Goal: Information Seeking & Learning: Learn about a topic

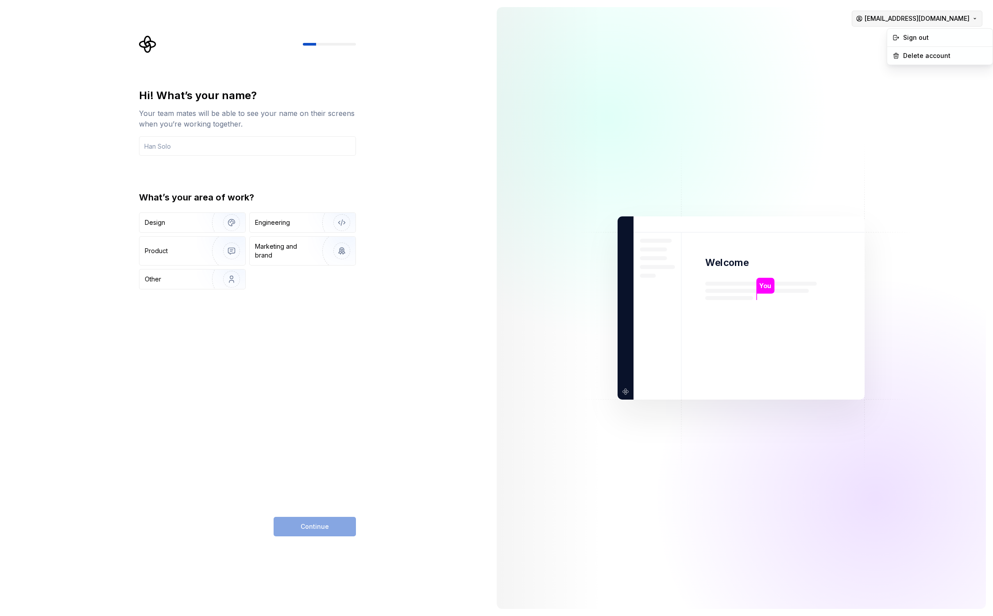
click at [927, 15] on html "Hi! What’s your name? Your team mates will be able to see your name on their sc…" at bounding box center [496, 308] width 993 height 616
click at [464, 249] on html "Hi! What’s your name? Your team mates will be able to see your name on their sc…" at bounding box center [496, 308] width 993 height 616
click at [941, 13] on html "Hi! What’s your name? Your team mates will be able to see your name on their sc…" at bounding box center [496, 308] width 993 height 616
click at [930, 39] on div "Sign out" at bounding box center [945, 37] width 84 height 9
click at [942, 14] on html "Hi! What’s your name? Your team mates will be able to see your name on their sc…" at bounding box center [496, 308] width 993 height 616
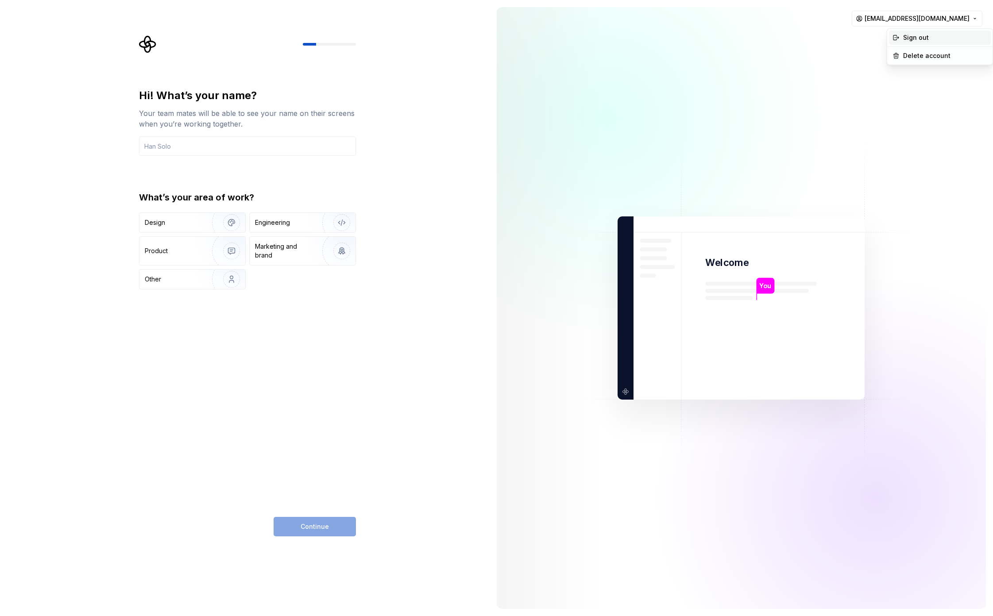
click at [926, 38] on div "Sign out" at bounding box center [945, 37] width 84 height 9
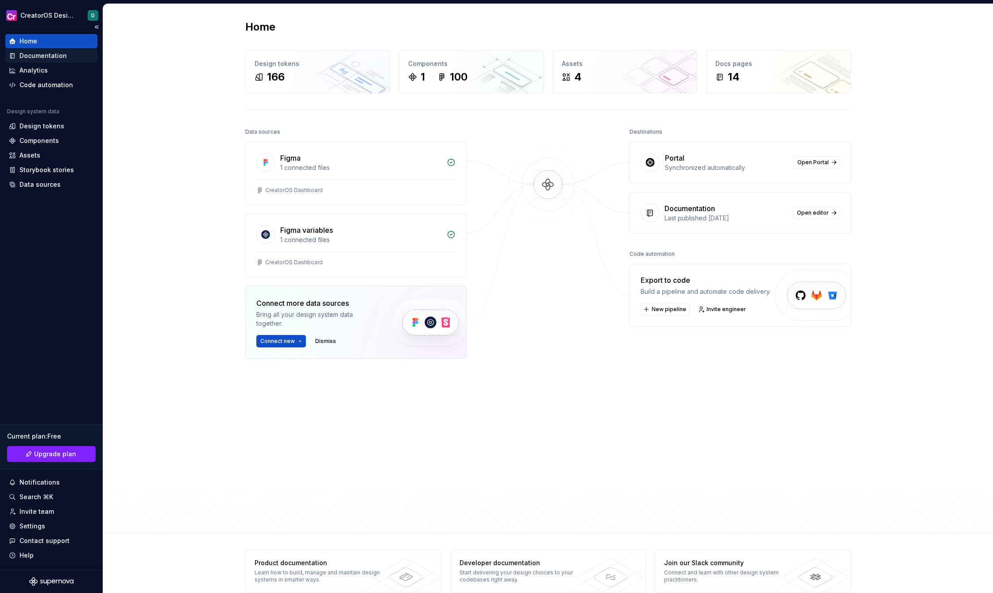
click at [58, 54] on div "Documentation" at bounding box center [42, 55] width 47 height 9
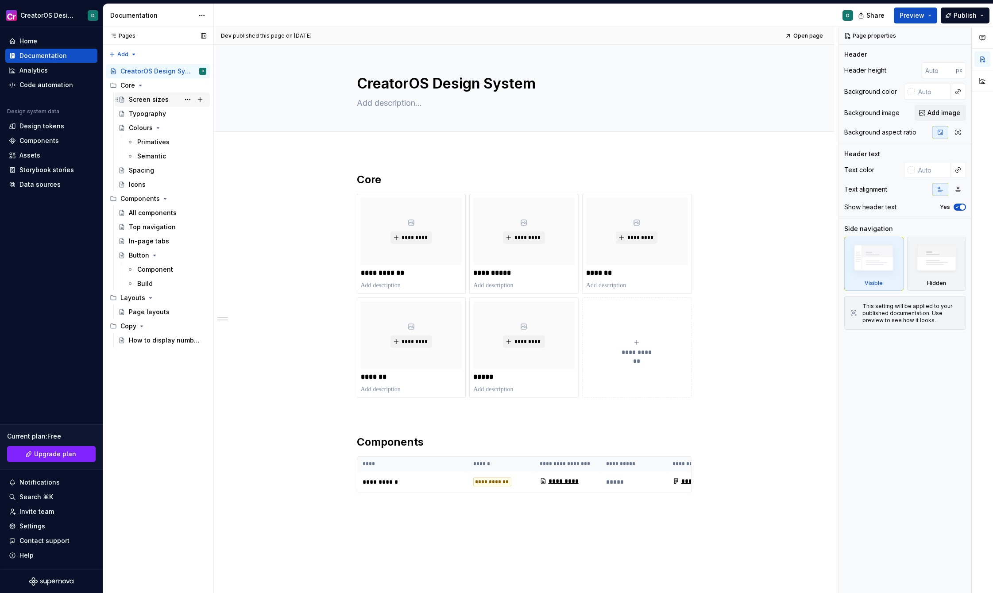
click at [145, 94] on div "Screen sizes" at bounding box center [167, 99] width 77 height 12
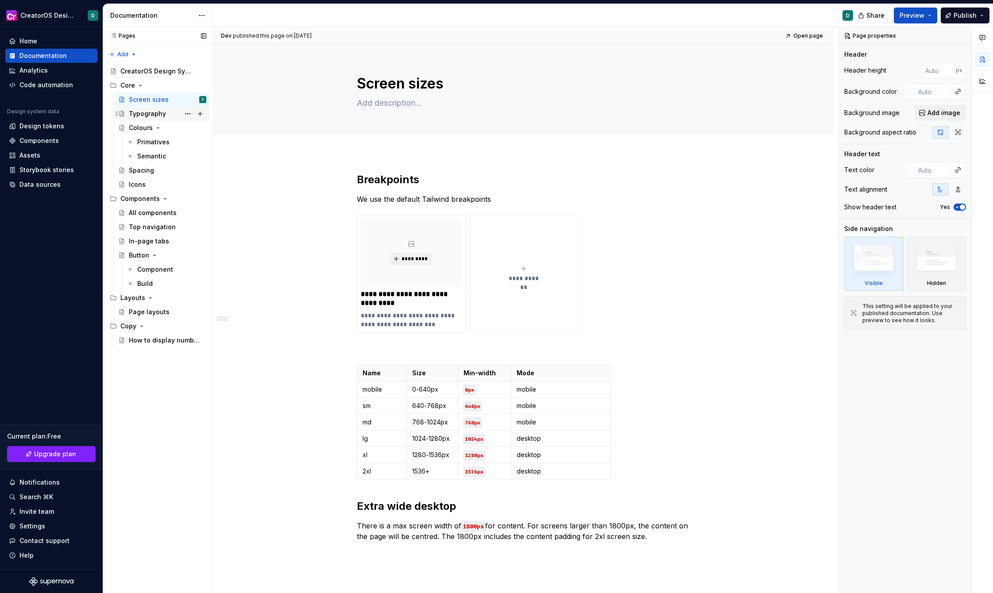
click at [140, 113] on div "Typography" at bounding box center [147, 113] width 37 height 9
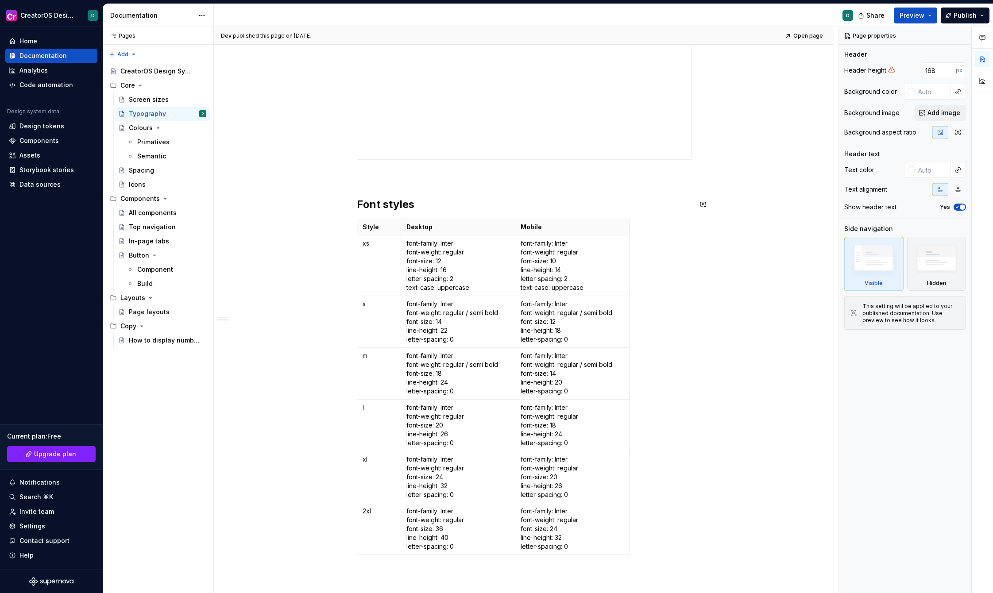
scroll to position [447, 0]
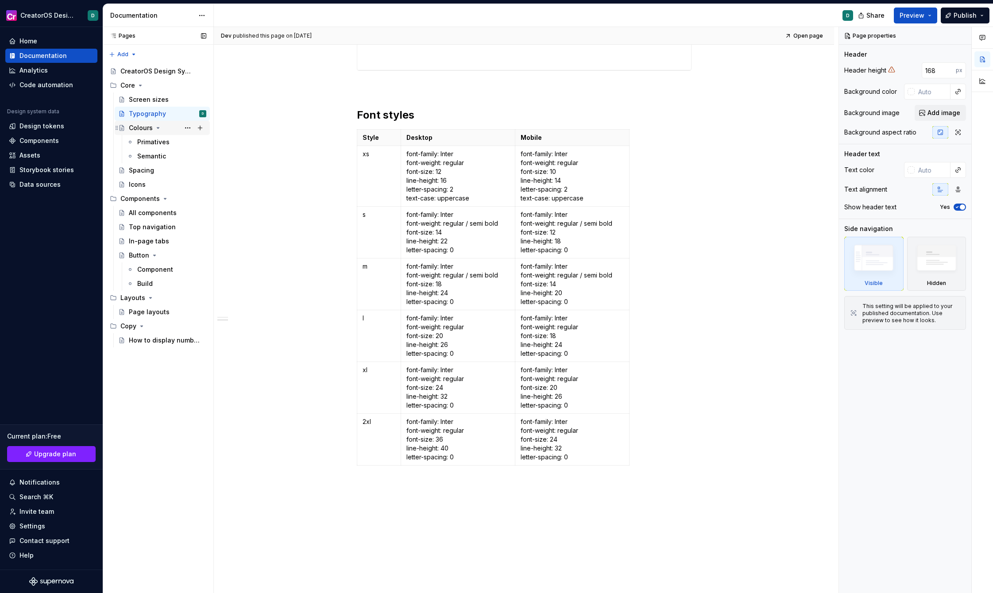
click at [145, 125] on div "Colours" at bounding box center [141, 128] width 24 height 9
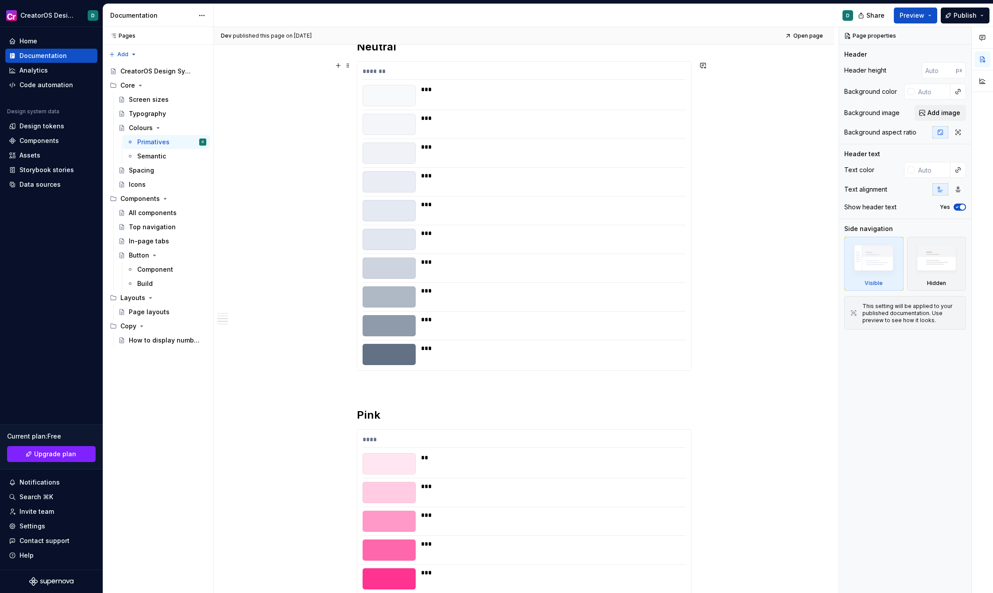
scroll to position [760, 0]
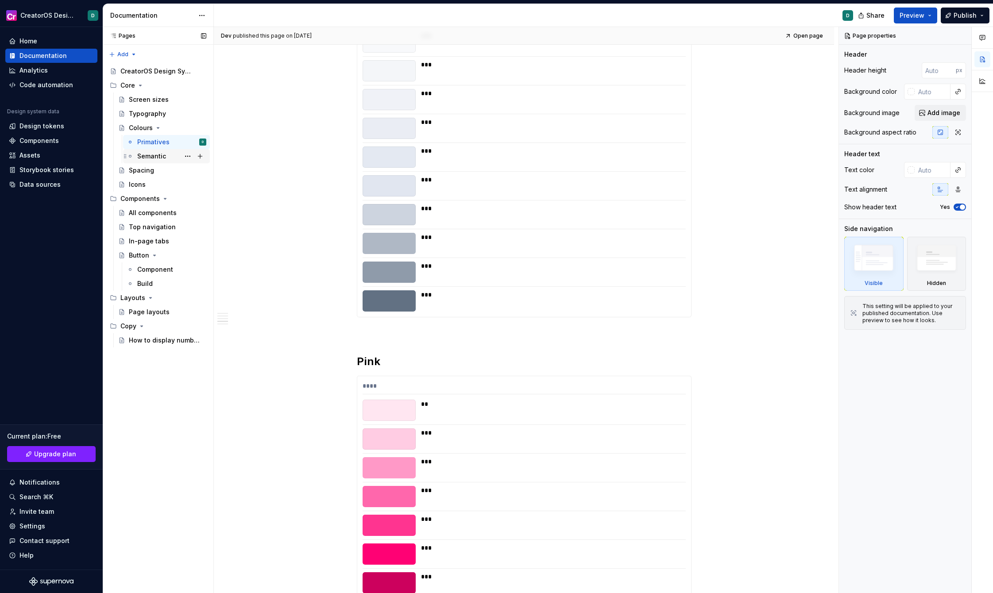
click at [151, 158] on div "Semantic" at bounding box center [151, 156] width 29 height 9
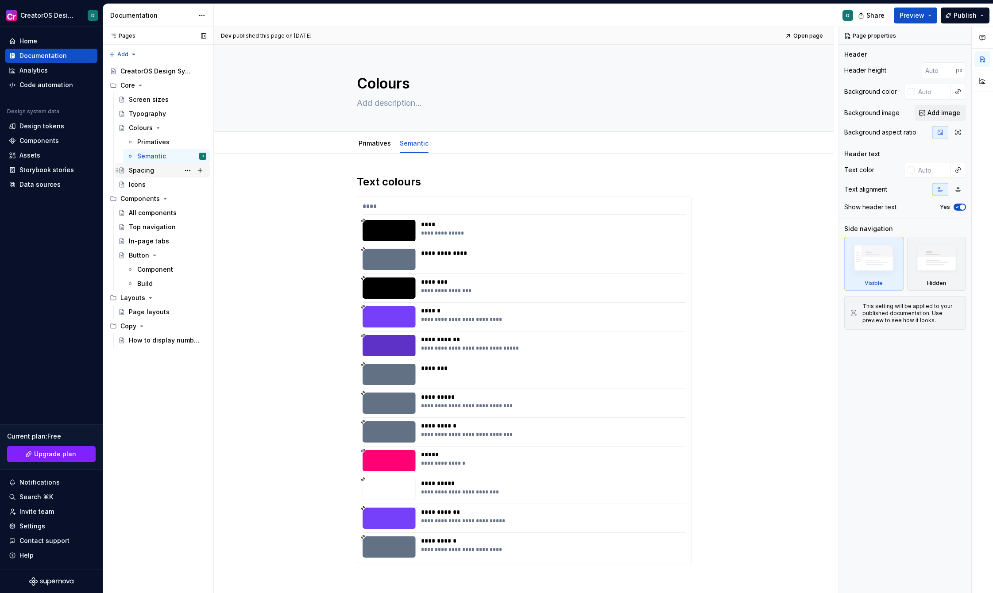
click at [164, 172] on div "Spacing" at bounding box center [167, 170] width 77 height 12
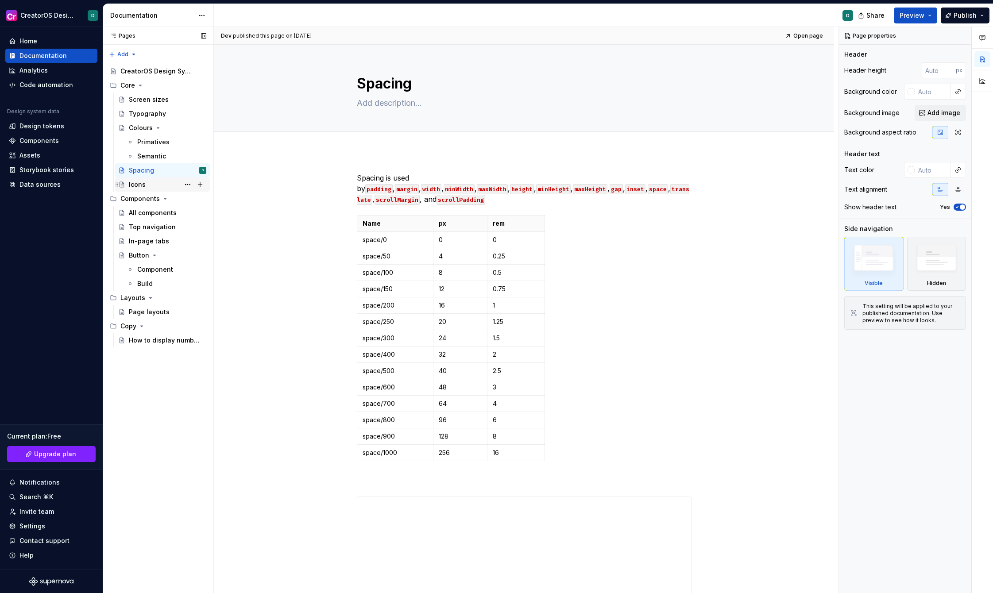
click at [150, 187] on div "Icons" at bounding box center [167, 184] width 77 height 12
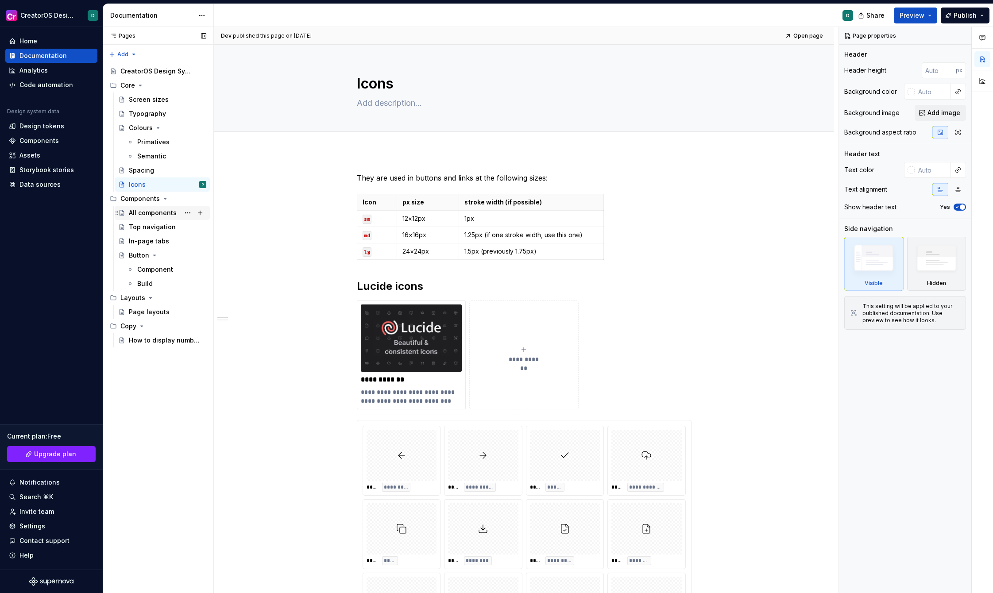
click at [161, 212] on div "All components" at bounding box center [153, 213] width 48 height 9
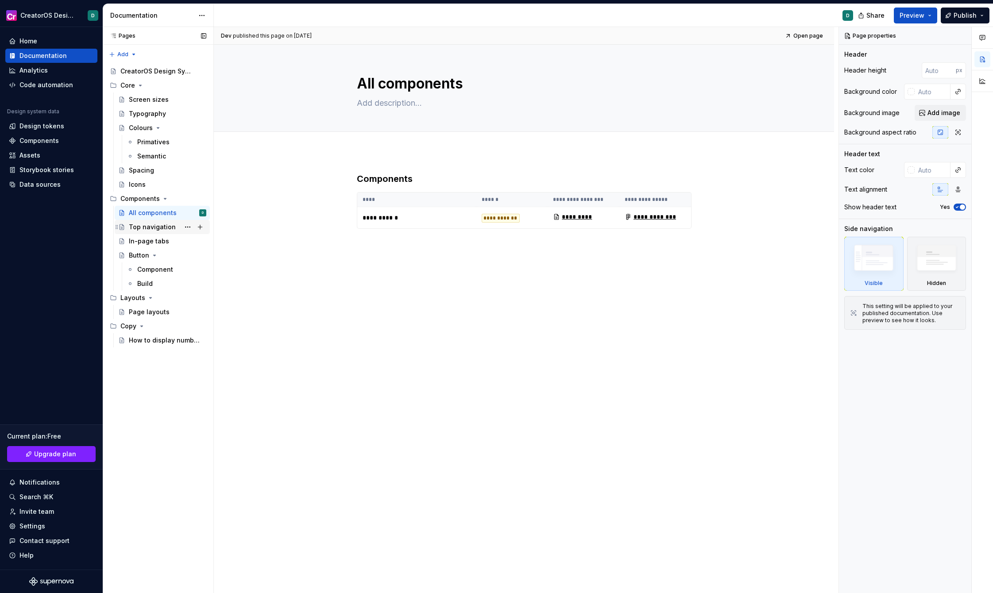
click at [157, 228] on div "Top navigation" at bounding box center [152, 227] width 47 height 9
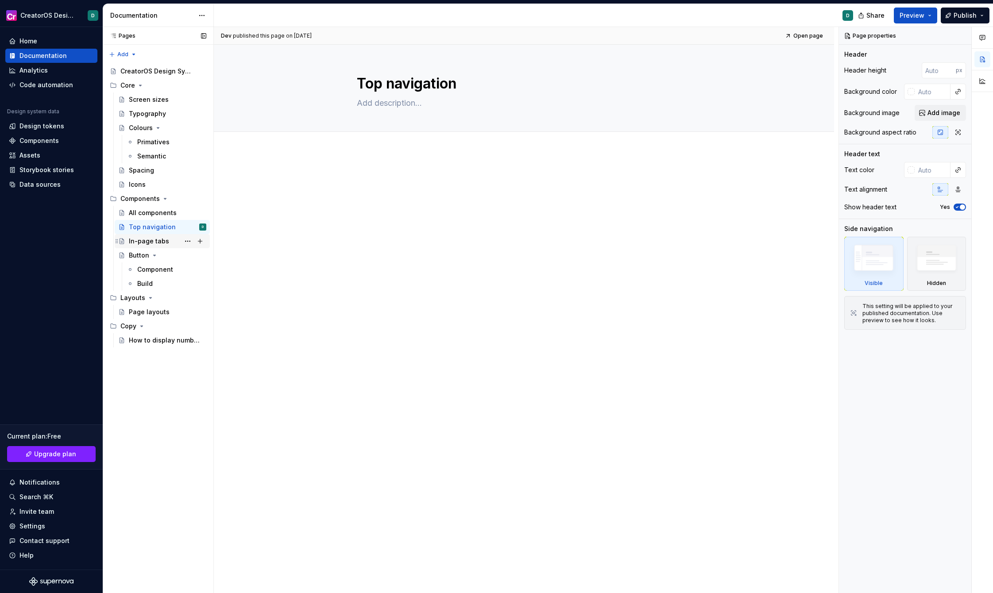
click at [151, 238] on div "In-page tabs" at bounding box center [149, 241] width 40 height 9
click at [156, 271] on div "Component" at bounding box center [155, 269] width 36 height 9
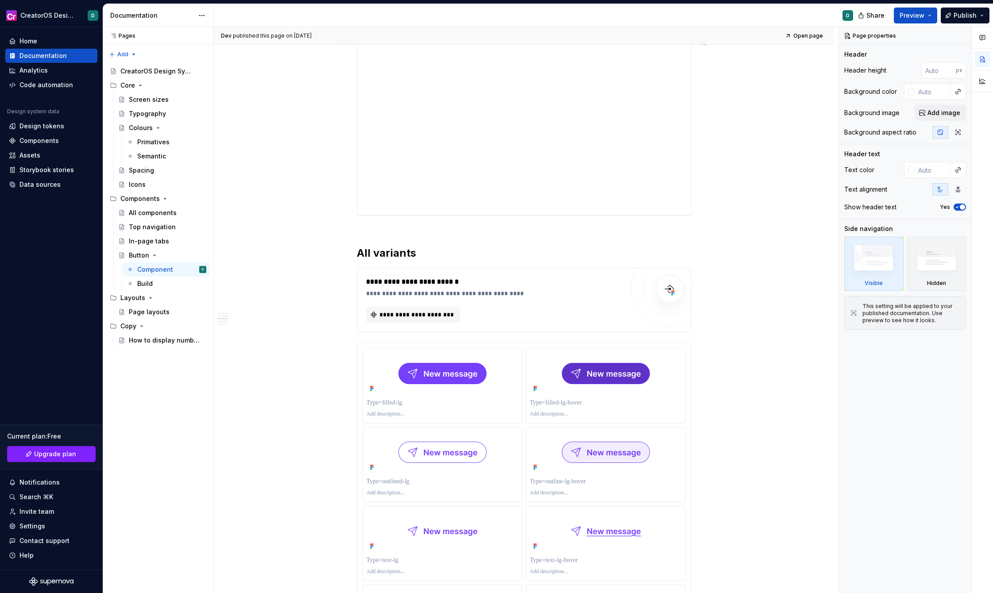
scroll to position [503, 0]
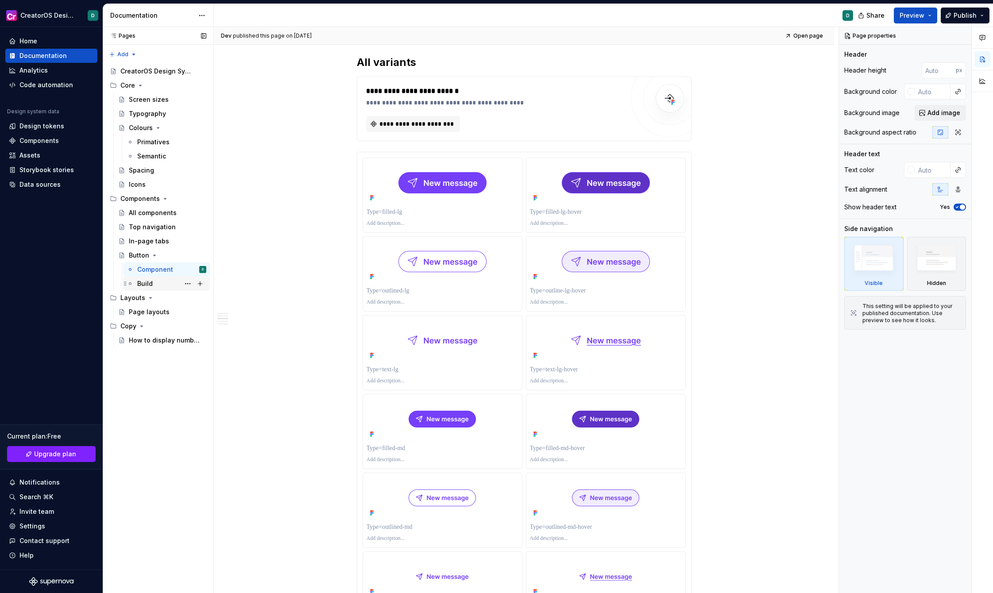
click at [162, 286] on div "Build" at bounding box center [171, 284] width 69 height 12
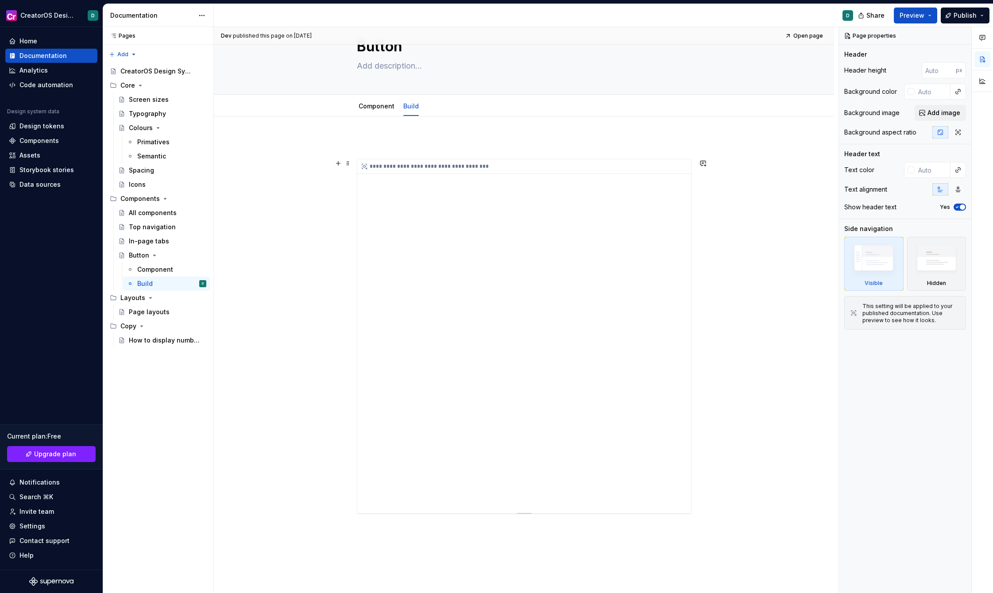
scroll to position [36, 0]
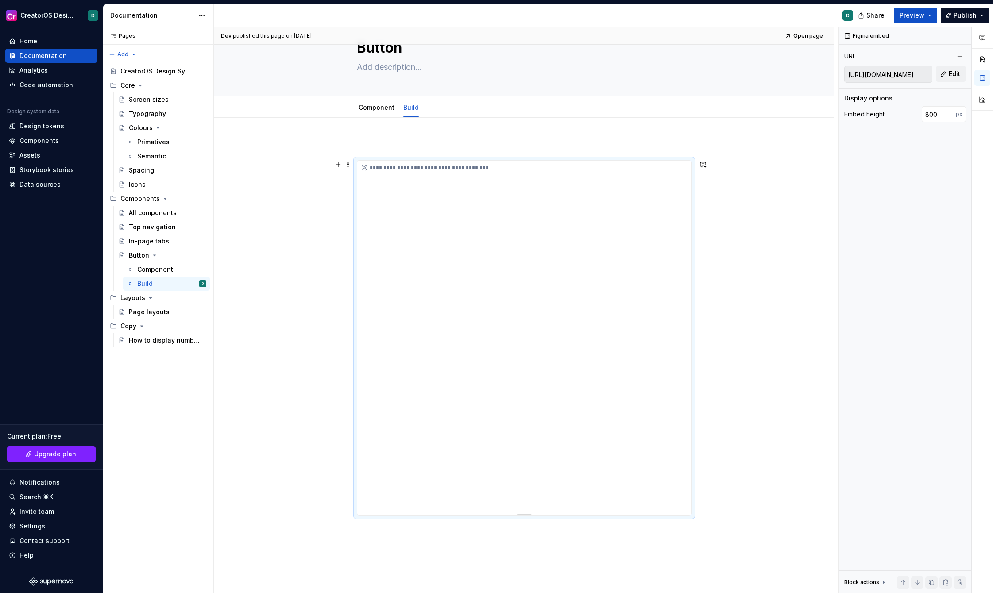
click at [676, 469] on div "**********" at bounding box center [524, 338] width 334 height 354
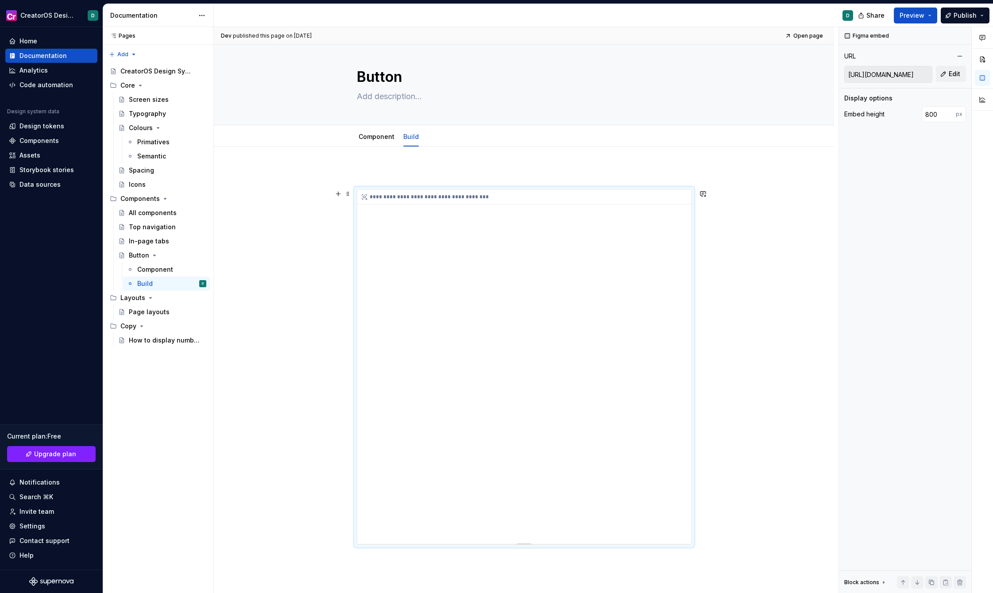
scroll to position [0, 0]
click at [284, 258] on div "**********" at bounding box center [524, 458] width 620 height 608
type textarea "*"
click at [50, 124] on div "Design tokens" at bounding box center [41, 126] width 45 height 9
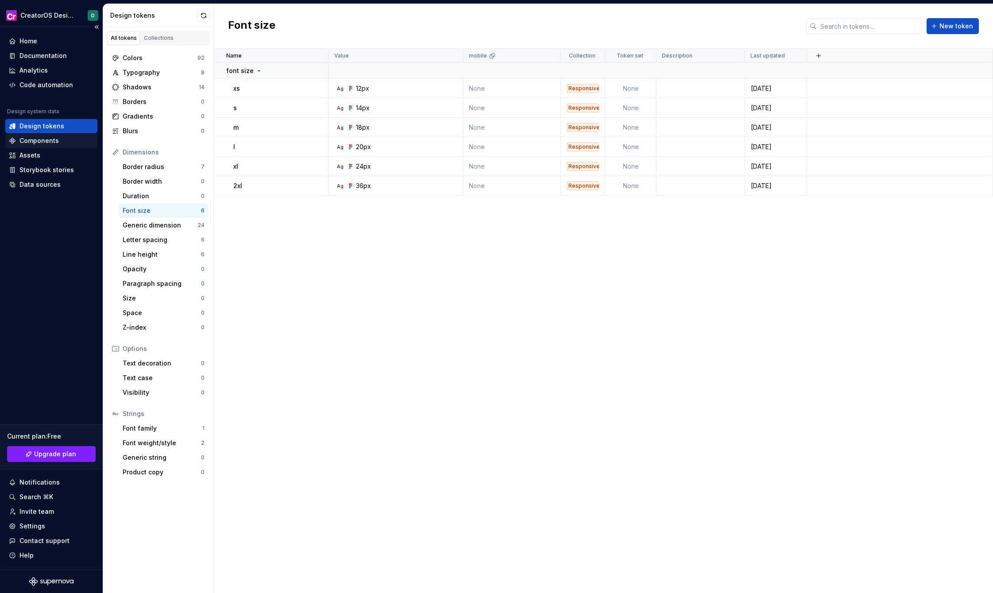
click at [41, 140] on div "Components" at bounding box center [38, 140] width 39 height 9
